Goal: Navigation & Orientation: Find specific page/section

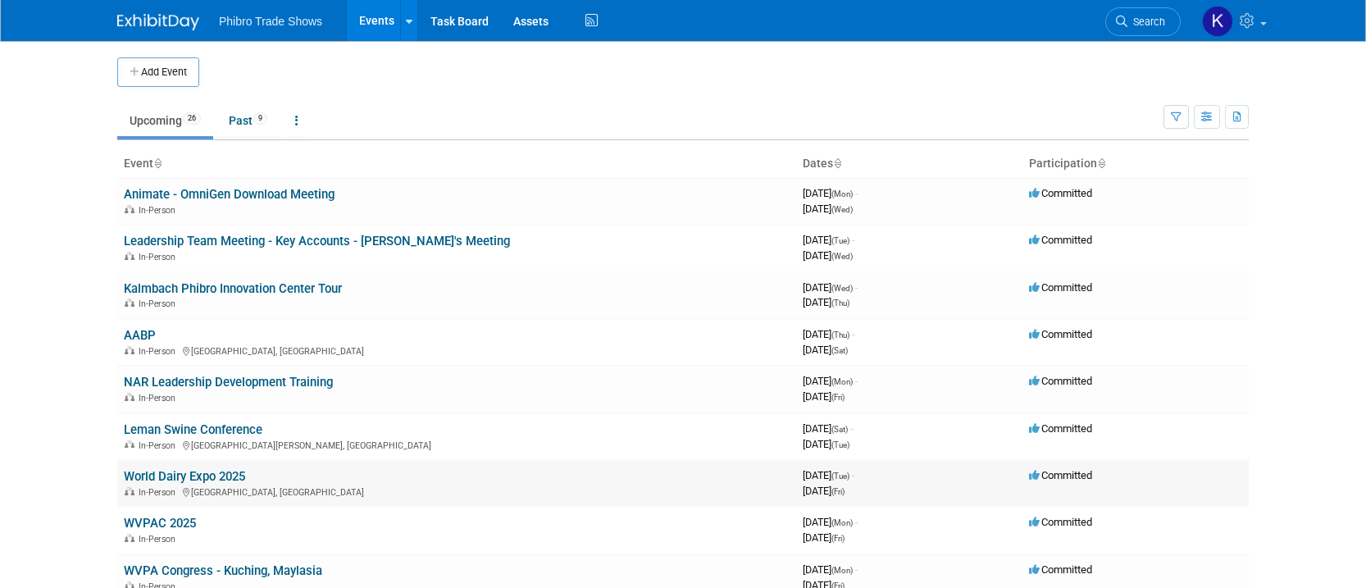
click at [240, 481] on link "World Dairy Expo 2025" at bounding box center [184, 476] width 121 height 15
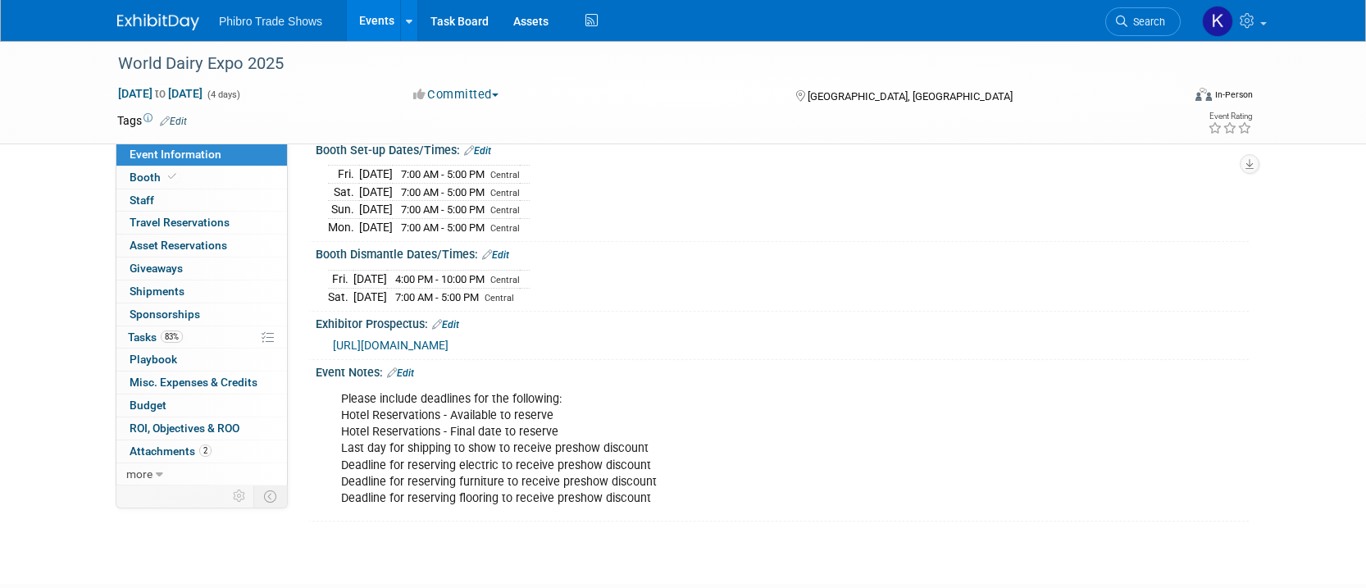
scroll to position [399, 0]
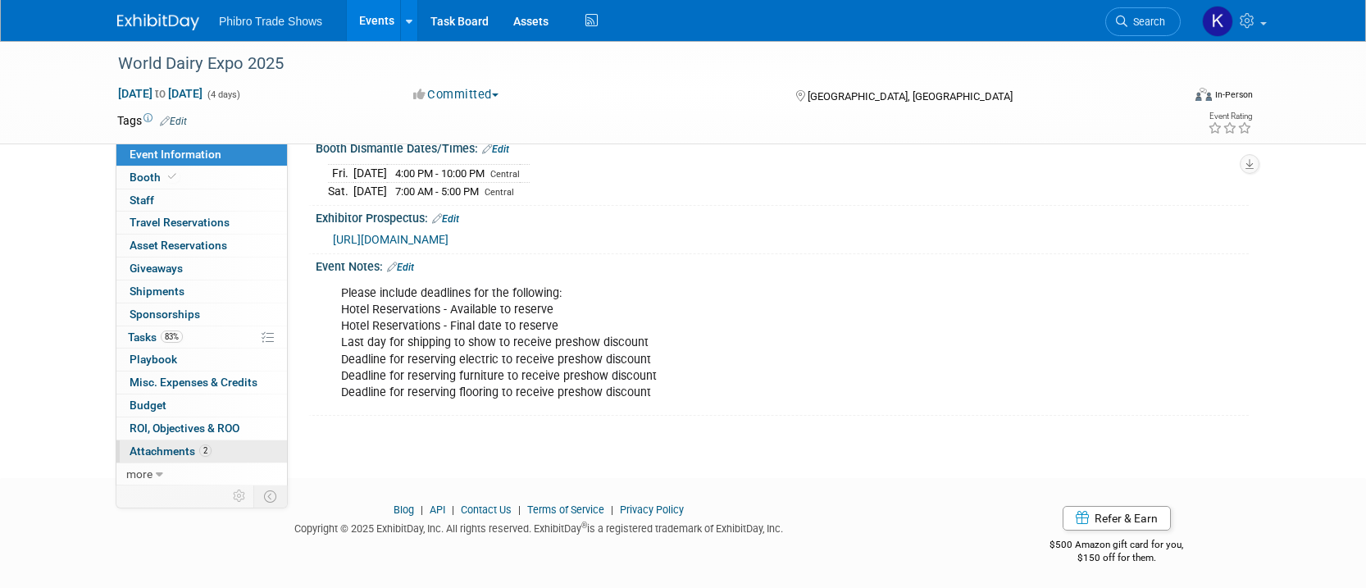
click at [187, 449] on span "Attachments 2" at bounding box center [171, 450] width 82 height 13
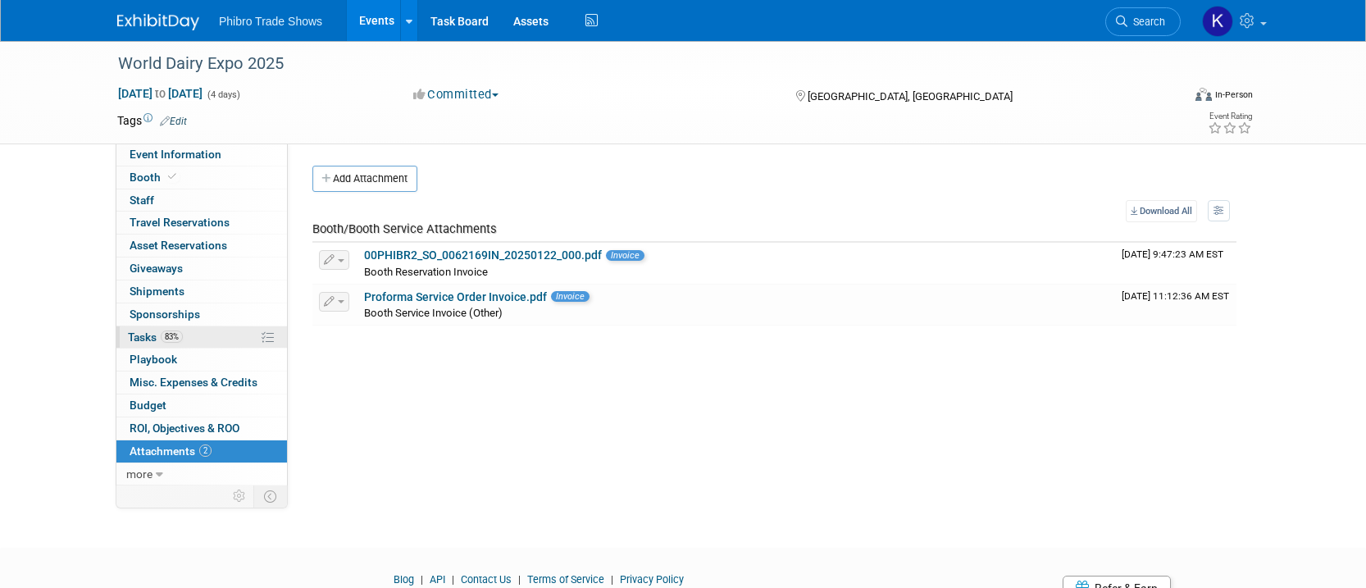
click at [162, 342] on span "Tasks 83%" at bounding box center [155, 336] width 55 height 13
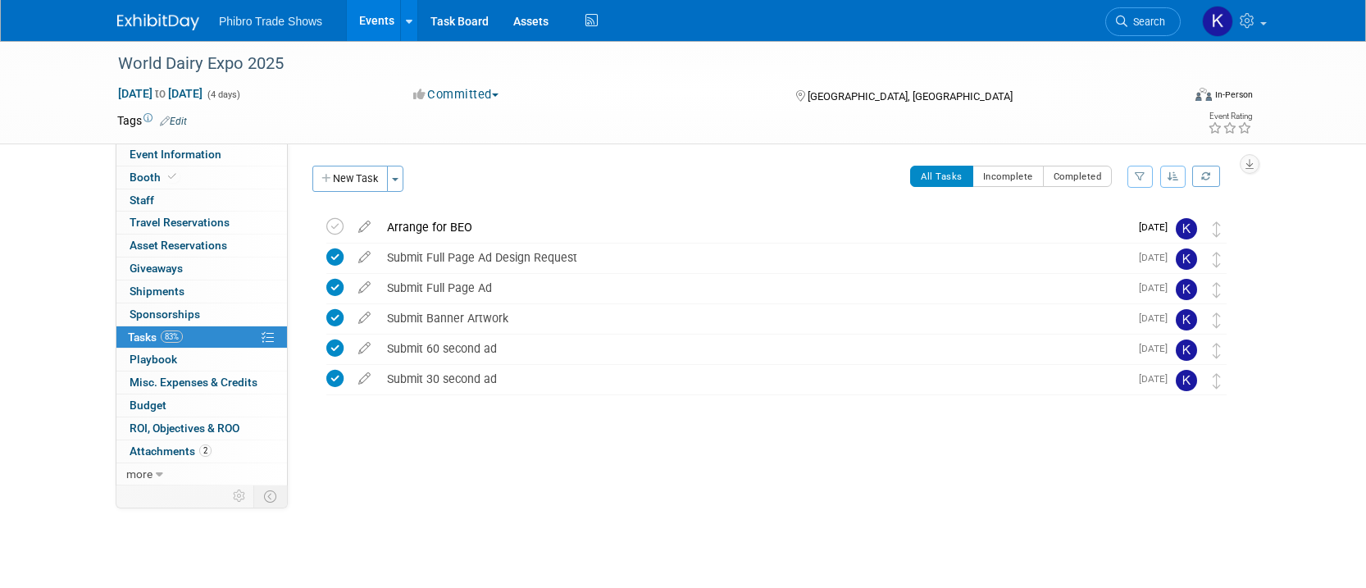
click at [377, 22] on link "Events" at bounding box center [377, 20] width 60 height 41
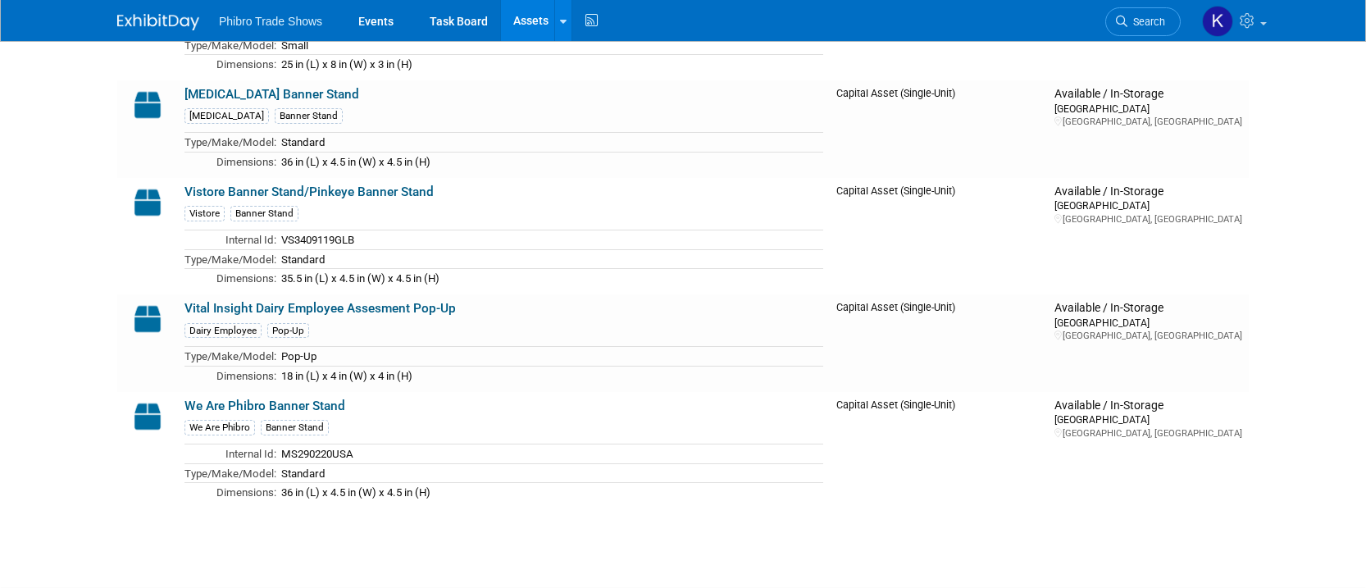
scroll to position [3241, 0]
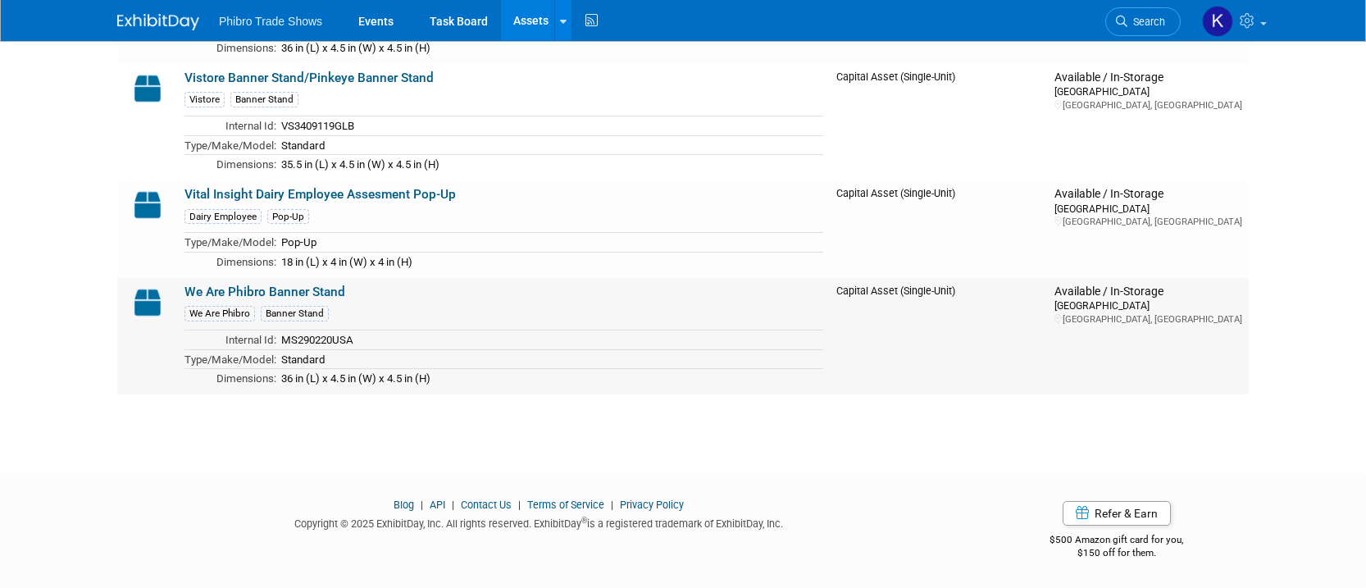
click at [278, 293] on link "We Are Phibro Banner Stand" at bounding box center [264, 292] width 161 height 15
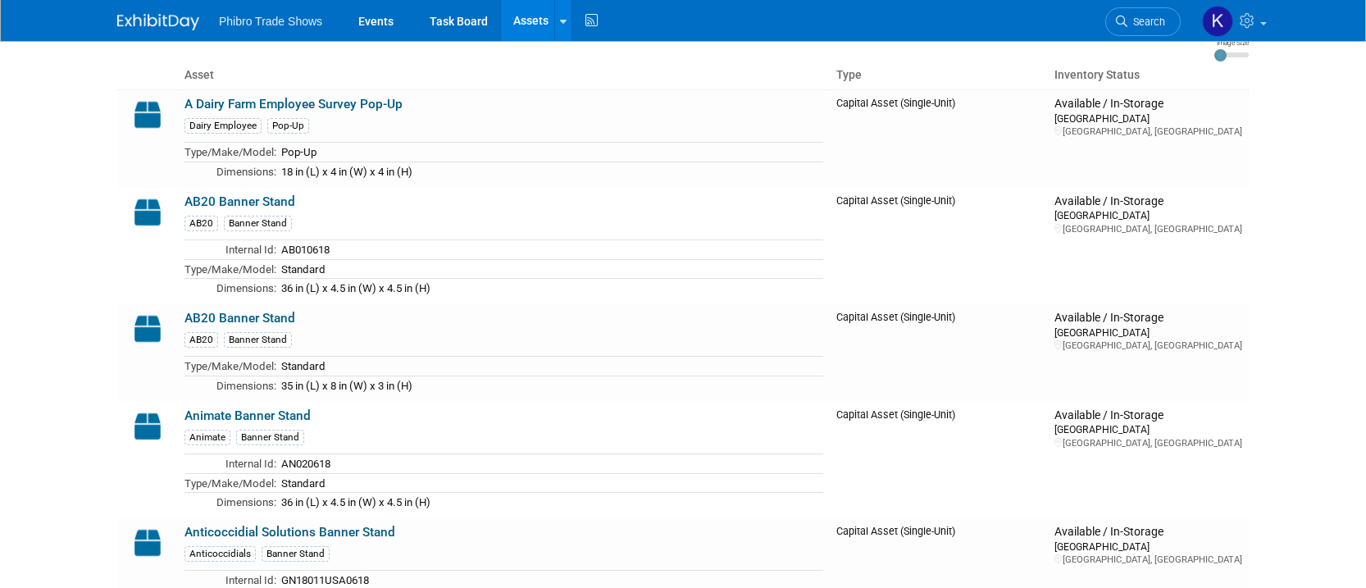
scroll to position [0, 0]
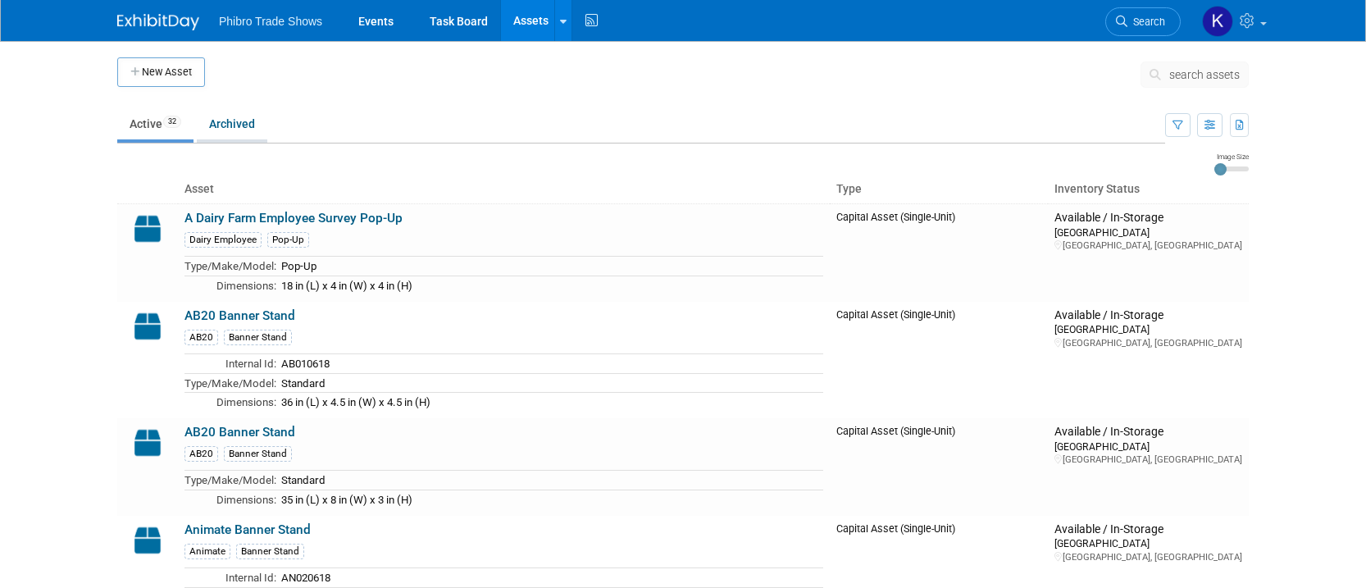
click at [231, 125] on link "Archived" at bounding box center [232, 123] width 71 height 31
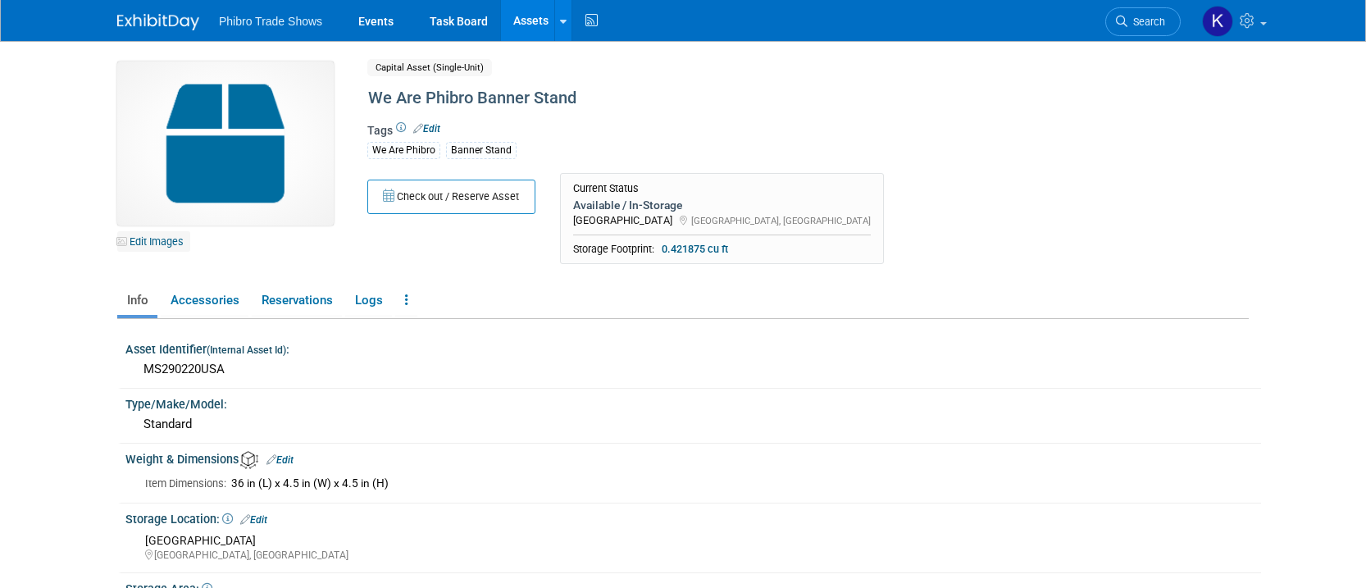
click at [154, 245] on link "Edit Images" at bounding box center [153, 241] width 73 height 20
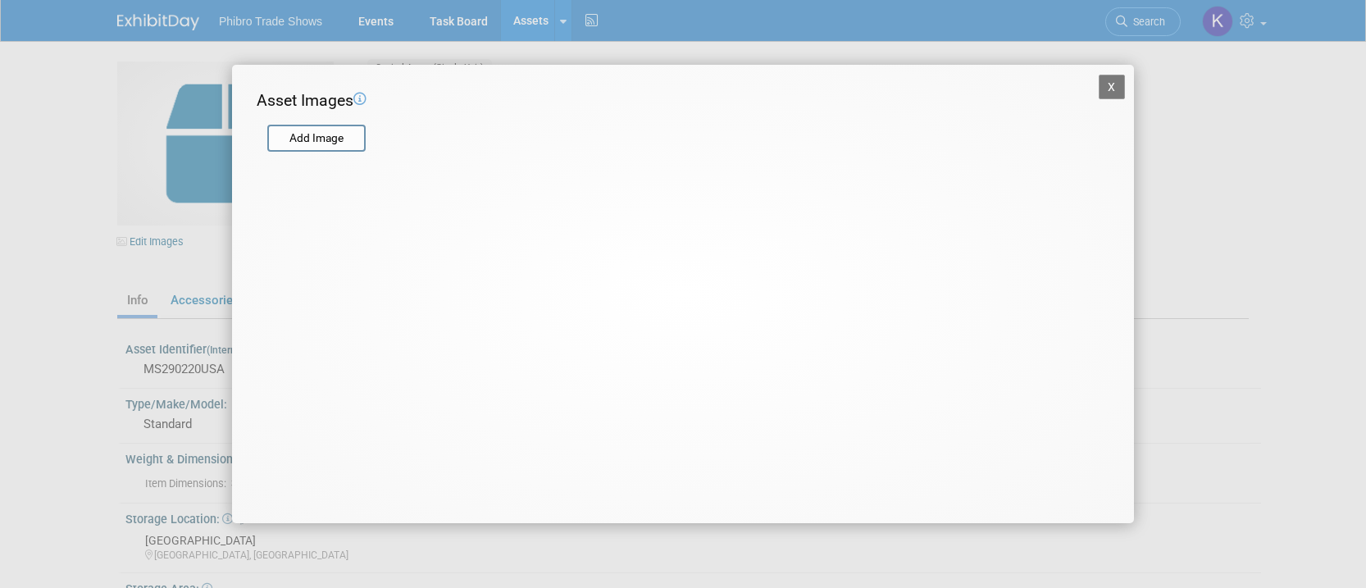
click at [1116, 90] on button "X" at bounding box center [1112, 87] width 26 height 25
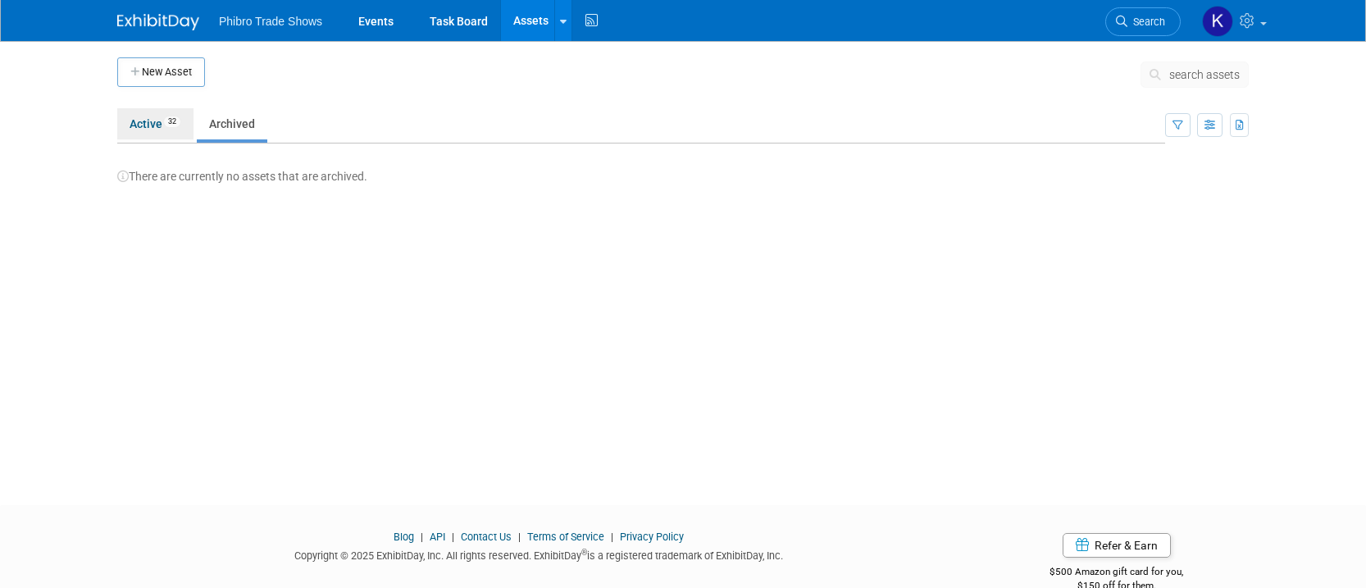
click at [154, 126] on link "Active 32" at bounding box center [155, 123] width 76 height 31
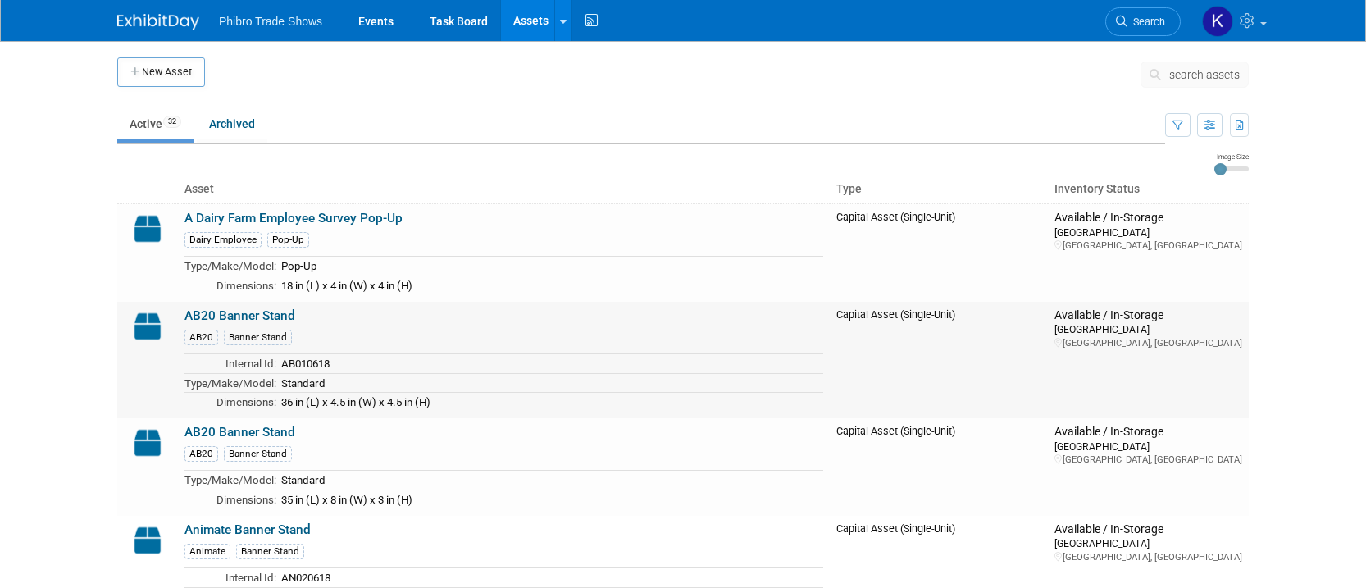
click at [362, 306] on td "AB20 Banner Stand AB20 Banner Stand Internal Id: AB010618 Type/Make/Model: Stan…" at bounding box center [504, 360] width 652 height 116
